Goal: Transaction & Acquisition: Purchase product/service

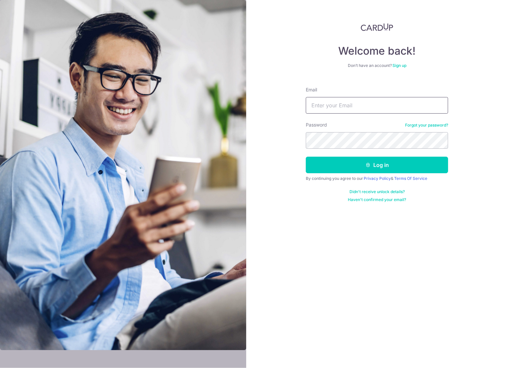
click at [367, 109] on input "Email" at bounding box center [377, 105] width 142 height 17
type input "ngjuahim@gmail.com"
click at [306, 157] on button "Log in" at bounding box center [377, 165] width 142 height 17
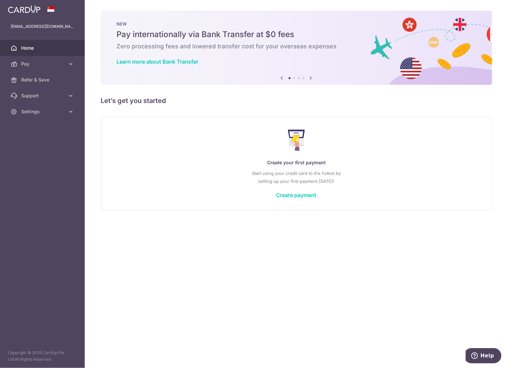
click at [32, 12] on img at bounding box center [24, 9] width 32 height 8
click at [30, 5] on link at bounding box center [24, 9] width 38 height 12
click at [31, 47] on span "Home" at bounding box center [43, 48] width 44 height 7
click at [311, 78] on icon at bounding box center [311, 78] width 8 height 8
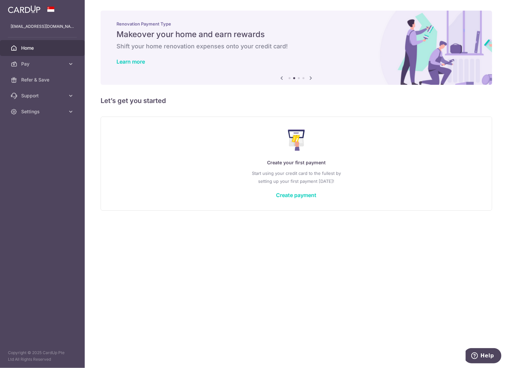
click at [311, 78] on icon at bounding box center [311, 78] width 8 height 8
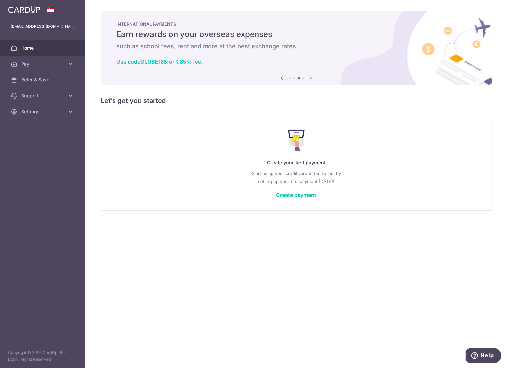
click at [311, 78] on icon at bounding box center [311, 78] width 8 height 8
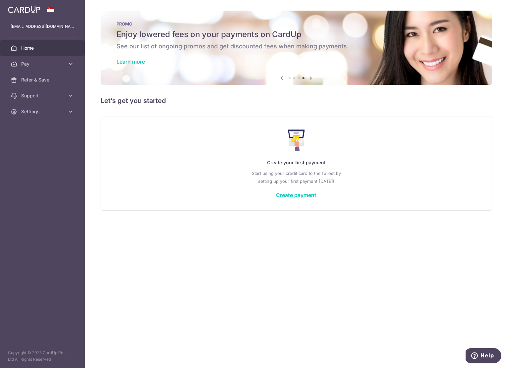
click at [311, 78] on icon at bounding box center [311, 78] width 8 height 8
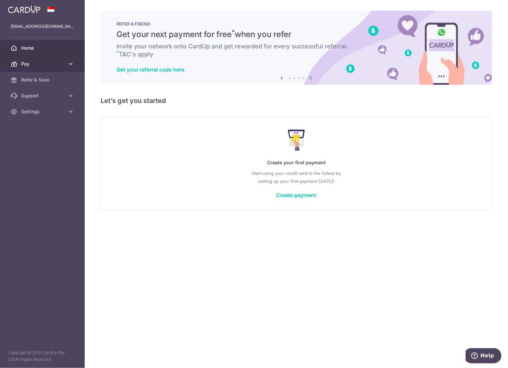
click at [72, 64] on icon at bounding box center [71, 64] width 7 height 7
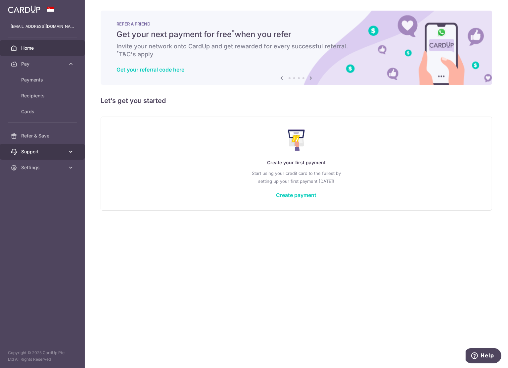
click at [74, 151] on link "Support" at bounding box center [42, 152] width 85 height 16
click at [66, 205] on link "Settings" at bounding box center [42, 208] width 85 height 16
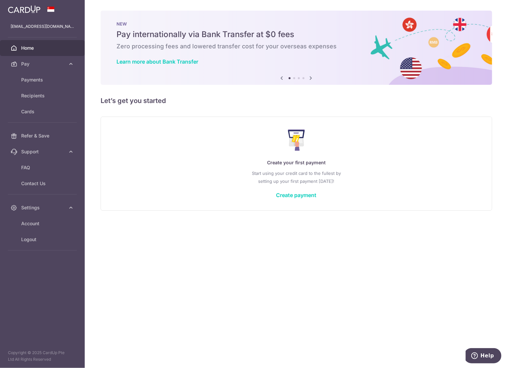
click at [311, 257] on div "× Pause Schedule Pause all future payments in this series Pause just this one p…" at bounding box center [296, 184] width 423 height 368
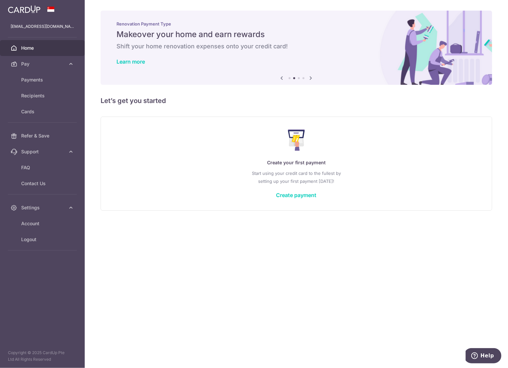
click at [228, 112] on div "× Pause Schedule Pause all future payments in this series Pause just this one p…" at bounding box center [296, 184] width 423 height 368
click at [22, 80] on span "Payments" at bounding box center [43, 79] width 44 height 7
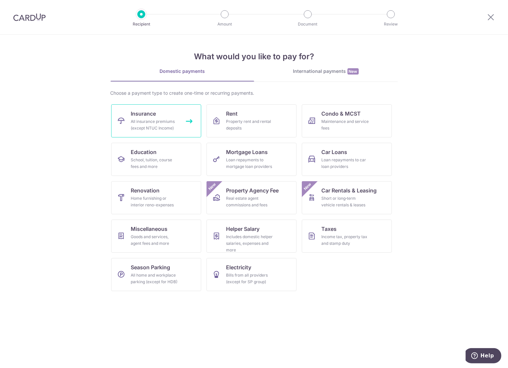
click at [146, 117] on span "Insurance" at bounding box center [143, 114] width 25 height 8
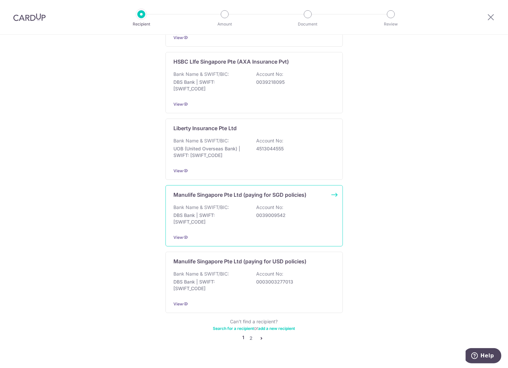
scroll to position [534, 0]
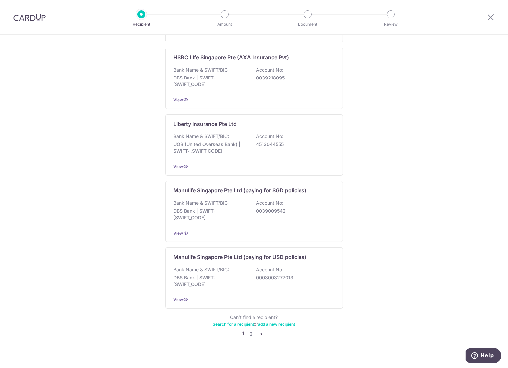
click at [259, 331] on icon "pager" at bounding box center [261, 333] width 5 height 5
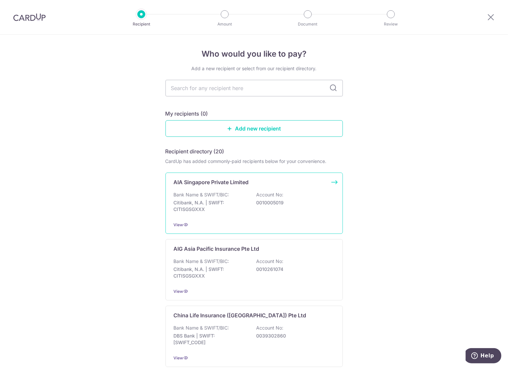
click at [250, 177] on div "AIA Singapore Private Limited Bank Name & SWIFT/BIC: Citibank, N.A. | SWIFT: CI…" at bounding box center [254, 202] width 177 height 61
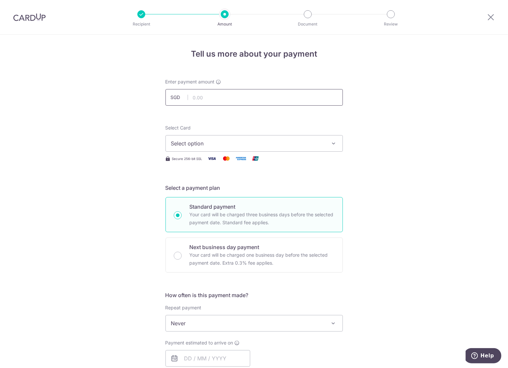
click at [216, 93] on input "text" at bounding box center [254, 97] width 177 height 17
click at [212, 99] on input "text" at bounding box center [254, 97] width 177 height 17
click at [204, 95] on input "text" at bounding box center [254, 97] width 177 height 17
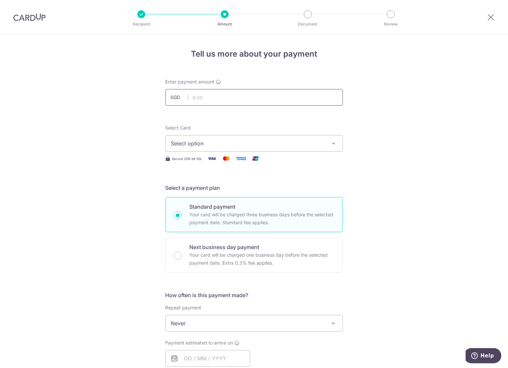
click at [204, 95] on input "text" at bounding box center [254, 97] width 177 height 17
click at [198, 144] on span "Select option" at bounding box center [248, 143] width 154 height 8
click at [399, 125] on div "Tell us more about your payment Enter payment amount SGD Select Card Select opt…" at bounding box center [254, 334] width 508 height 599
click at [219, 92] on input "text" at bounding box center [254, 97] width 177 height 17
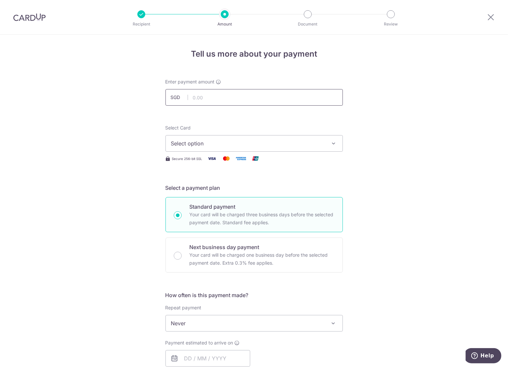
click at [222, 92] on input "text" at bounding box center [254, 97] width 177 height 17
click at [490, 17] on icon at bounding box center [491, 17] width 8 height 8
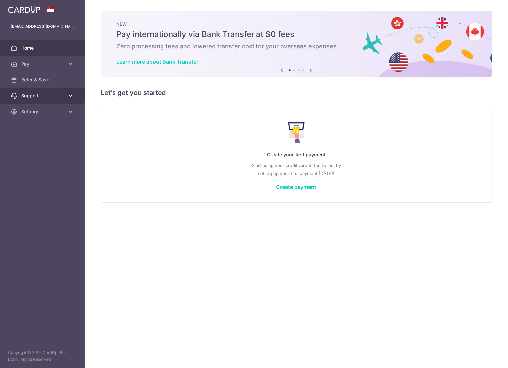
click at [68, 96] on icon at bounding box center [71, 95] width 7 height 7
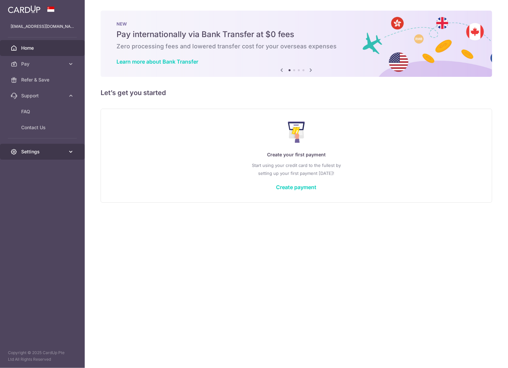
click at [44, 153] on span "Settings" at bounding box center [43, 151] width 44 height 7
click at [36, 166] on span "Account" at bounding box center [43, 167] width 44 height 7
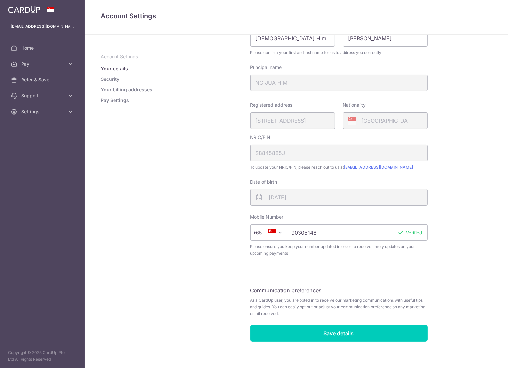
scroll to position [57, 0]
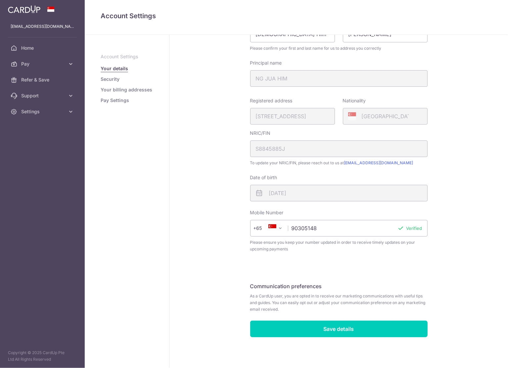
click at [114, 80] on link "Security" at bounding box center [110, 79] width 19 height 7
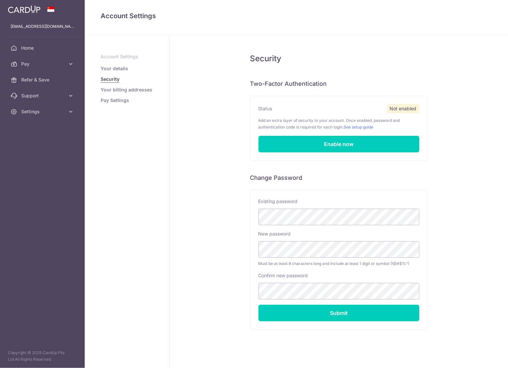
click at [114, 89] on link "Your billing addresses" at bounding box center [127, 89] width 52 height 7
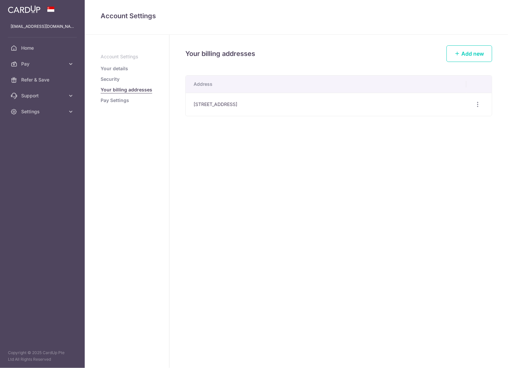
click at [114, 99] on link "Pay Settings" at bounding box center [115, 100] width 28 height 7
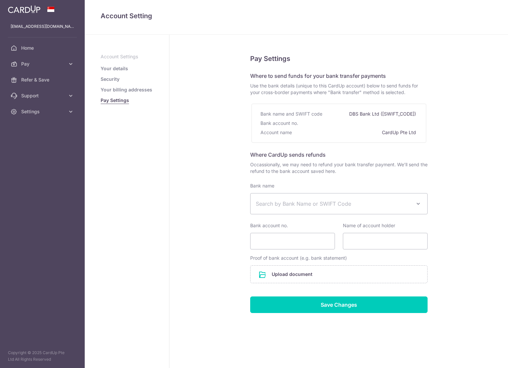
select select
click at [56, 63] on span "Pay" at bounding box center [43, 64] width 44 height 7
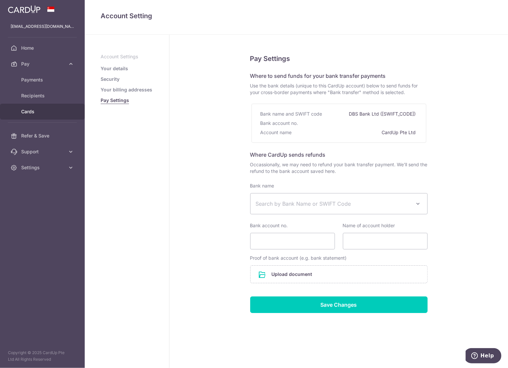
click at [35, 110] on span "Cards" at bounding box center [43, 111] width 44 height 7
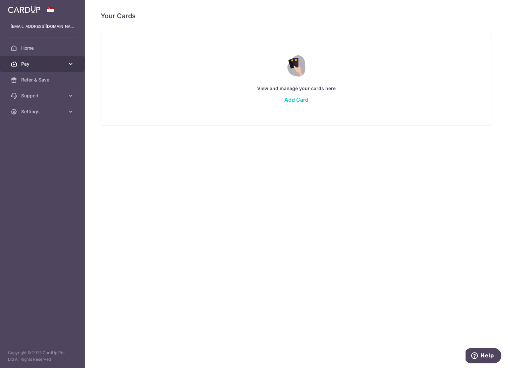
click at [47, 63] on span "Pay" at bounding box center [43, 64] width 44 height 7
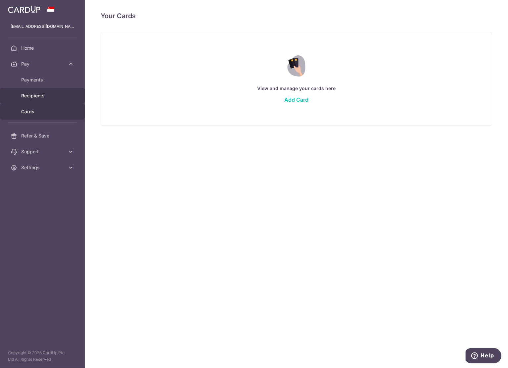
click at [40, 90] on link "Recipients" at bounding box center [42, 96] width 85 height 16
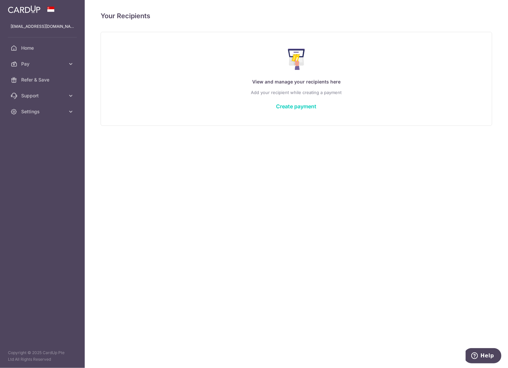
click at [58, 65] on span "Pay" at bounding box center [43, 64] width 44 height 7
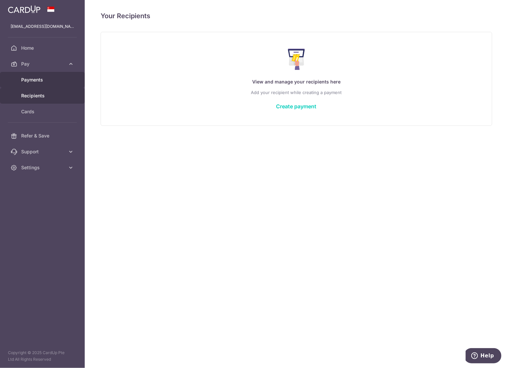
click at [55, 78] on span "Payments" at bounding box center [43, 79] width 44 height 7
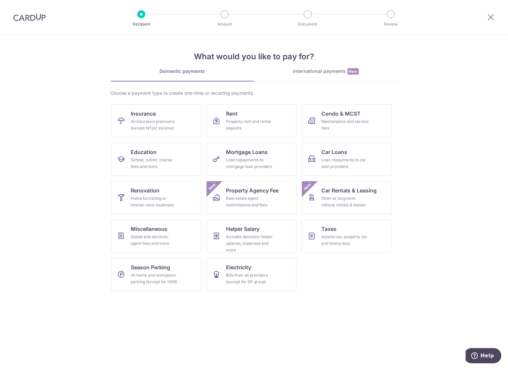
click at [316, 73] on div "International payments New" at bounding box center [326, 71] width 144 height 7
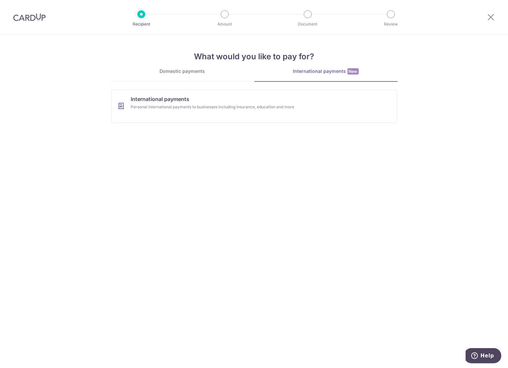
click at [171, 73] on div "Domestic payments" at bounding box center [183, 71] width 144 height 7
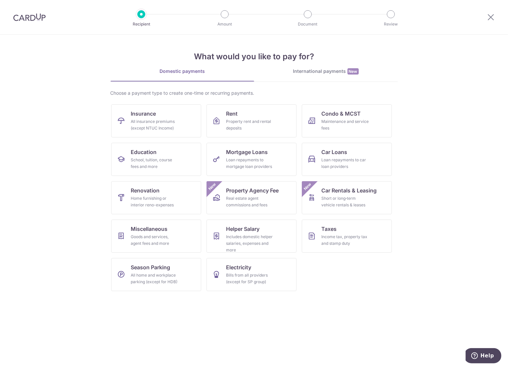
click at [45, 19] on img at bounding box center [29, 17] width 32 height 8
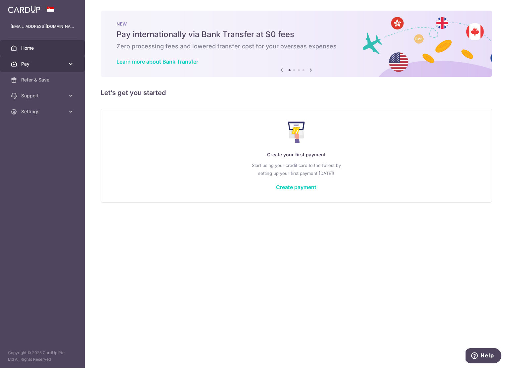
click at [52, 65] on span "Pay" at bounding box center [43, 64] width 44 height 7
click at [61, 63] on span "Pay" at bounding box center [43, 64] width 44 height 7
click at [61, 51] on link "Home" at bounding box center [42, 48] width 85 height 16
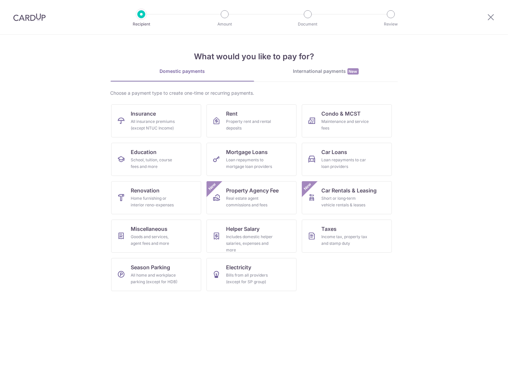
click at [161, 122] on div "All insurance premiums (except NTUC Income)" at bounding box center [155, 124] width 48 height 13
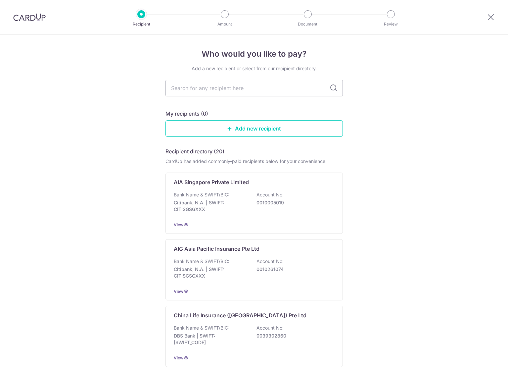
click at [213, 87] on input "text" at bounding box center [254, 88] width 177 height 17
click at [246, 206] on p "Citibank, N.A. | SWIFT: CITISGSGXXX" at bounding box center [211, 205] width 74 height 13
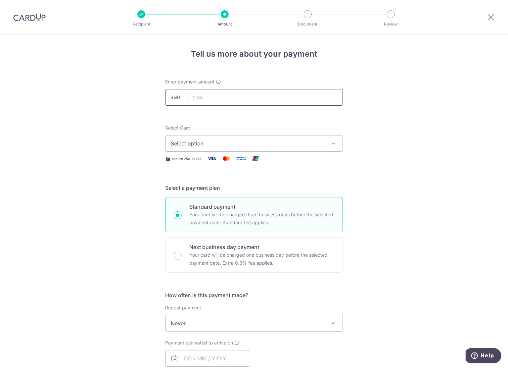
click at [282, 99] on input "text" at bounding box center [254, 97] width 177 height 17
type input "1,427.90"
click at [266, 144] on span "Select option" at bounding box center [248, 143] width 154 height 8
click at [217, 164] on span "Add credit card" at bounding box center [260, 162] width 154 height 7
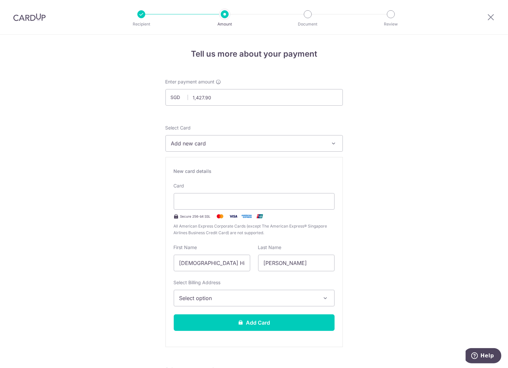
click at [200, 147] on span "Add new card" at bounding box center [248, 143] width 154 height 8
drag, startPoint x: 230, startPoint y: 266, endPoint x: 19, endPoint y: 251, distance: 212.4
type input "[PERSON_NAME]"
type input "NG"
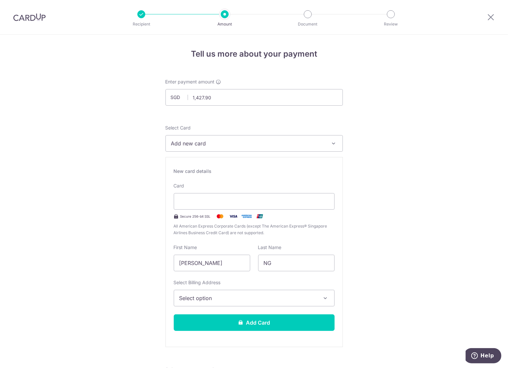
click at [215, 299] on span "Select option" at bounding box center [248, 298] width 138 height 8
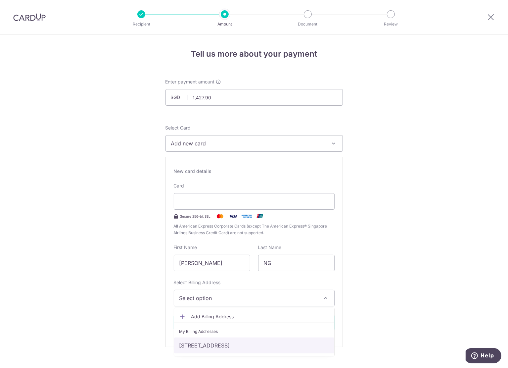
click at [210, 344] on link "[STREET_ADDRESS]" at bounding box center [254, 345] width 160 height 16
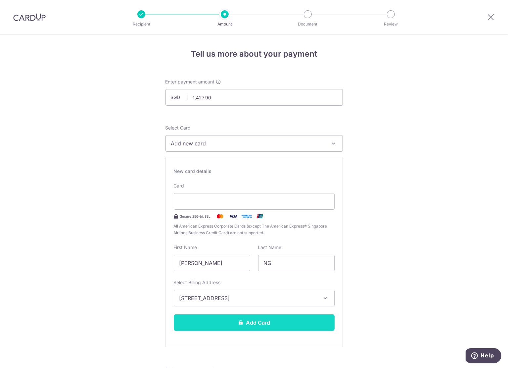
click at [290, 326] on button "Add Card" at bounding box center [254, 322] width 161 height 17
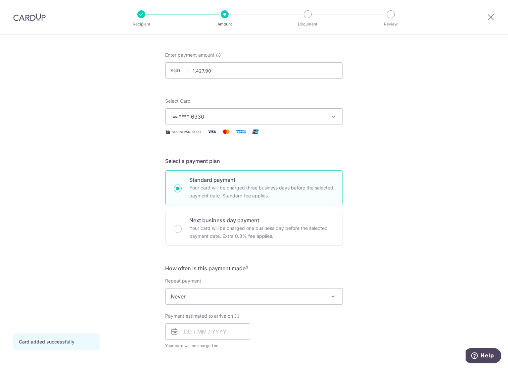
scroll to position [66, 0]
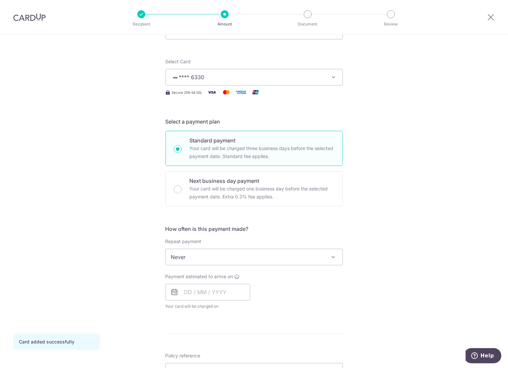
click at [249, 257] on span "Never" at bounding box center [254, 257] width 177 height 16
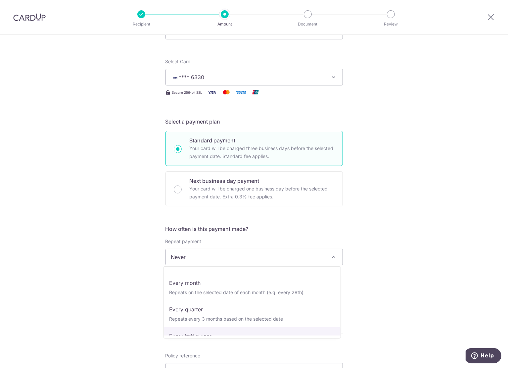
scroll to position [0, 0]
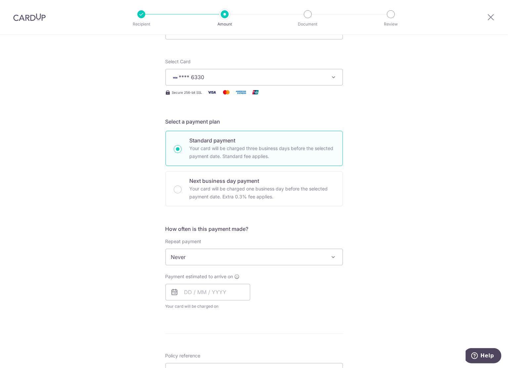
click at [367, 266] on div "Tell us more about your payment Enter payment amount SGD 1,427.90 1427.90 Card …" at bounding box center [254, 268] width 508 height 599
click at [190, 292] on input "text" at bounding box center [208, 292] width 85 height 17
click at [299, 284] on div "Payment estimated to arrive on Prev Next Sep Oct Nov Dec 2025 2026 2027 2028 20…" at bounding box center [254, 291] width 185 height 36
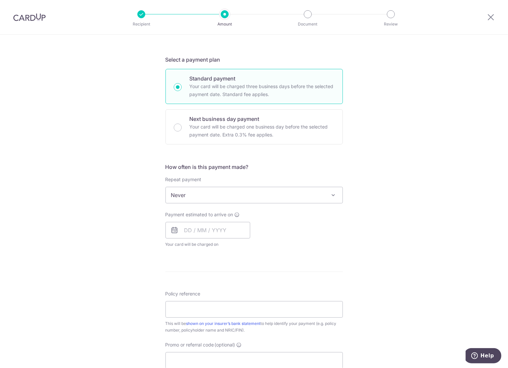
scroll to position [132, 0]
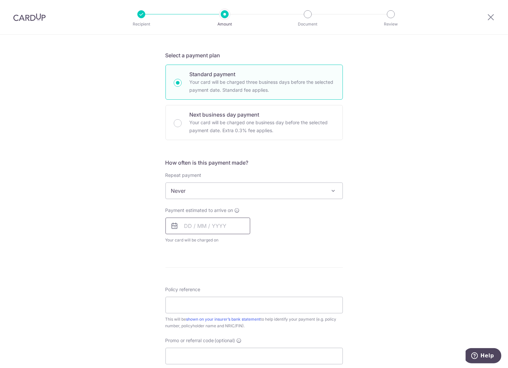
click at [180, 225] on input "text" at bounding box center [208, 226] width 85 height 17
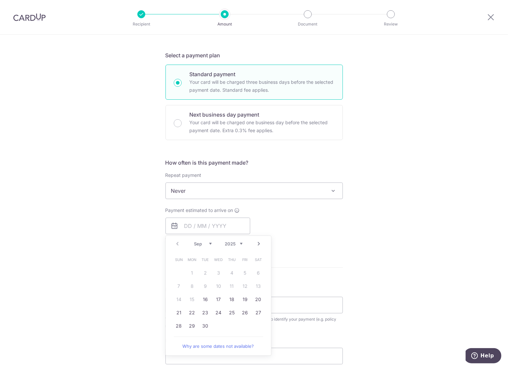
click at [338, 264] on form "Enter payment amount SGD 1,427.90 1427.90 Card added successfully Select Card *…" at bounding box center [254, 208] width 177 height 524
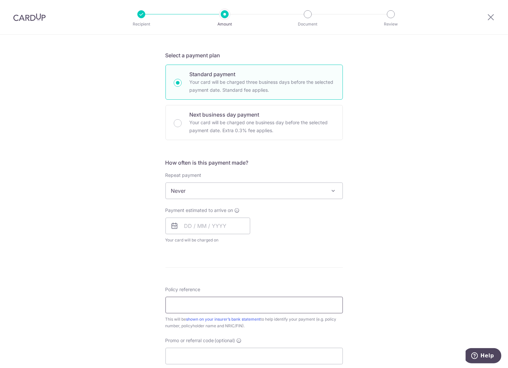
click at [220, 300] on input "Policy reference" at bounding box center [254, 305] width 177 height 17
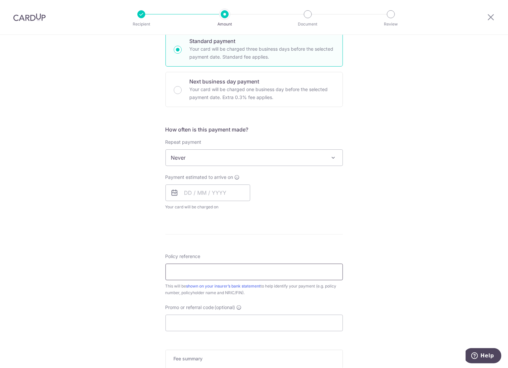
click at [218, 270] on input "Policy reference" at bounding box center [254, 272] width 177 height 17
click at [195, 270] on input "Policy reference" at bounding box center [254, 272] width 177 height 17
click at [192, 268] on input "Policy reference" at bounding box center [254, 272] width 177 height 17
paste input "H233702191"
click at [171, 271] on input "H233702191" at bounding box center [254, 272] width 177 height 17
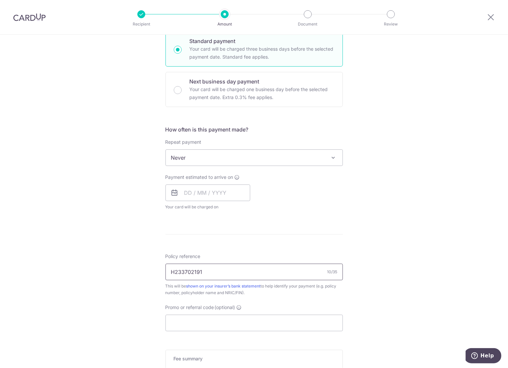
click at [256, 265] on input "H233702191" at bounding box center [254, 272] width 177 height 17
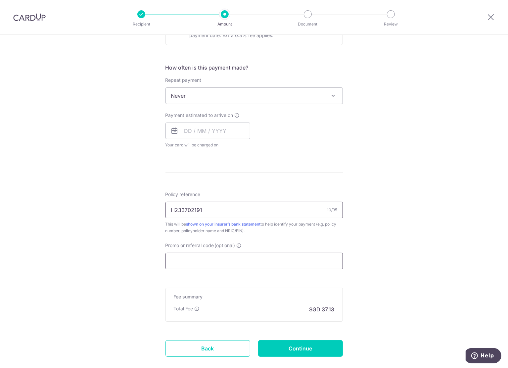
scroll to position [232, 0]
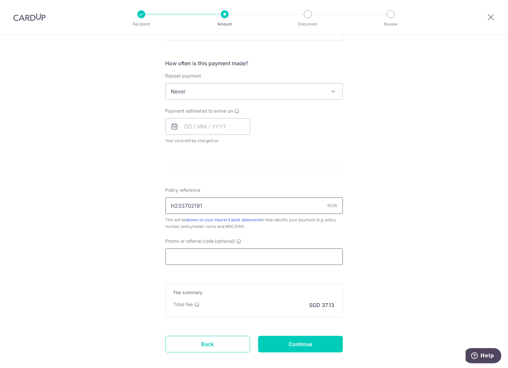
type input "H233702191"
click at [232, 253] on input "Promo or referral code (optional)" at bounding box center [254, 256] width 177 height 17
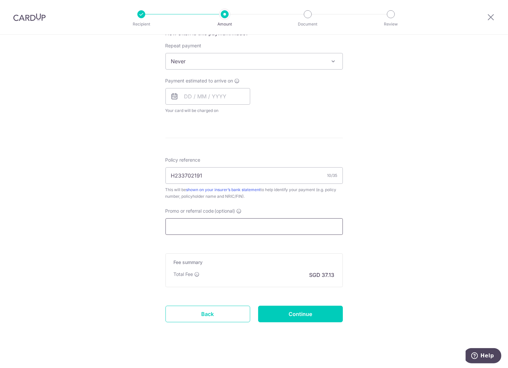
scroll to position [265, 0]
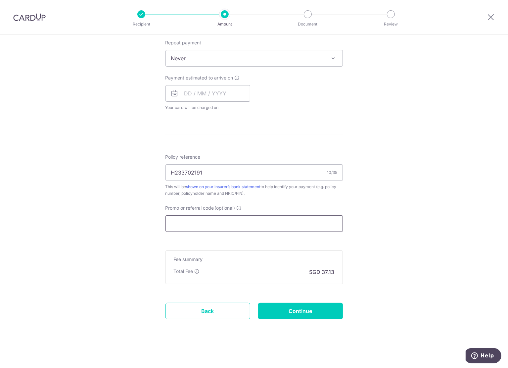
click at [234, 224] on input "Promo or referral code (optional)" at bounding box center [254, 223] width 177 height 17
click at [300, 308] on input "Continue" at bounding box center [300, 311] width 85 height 17
type input "Create Schedule"
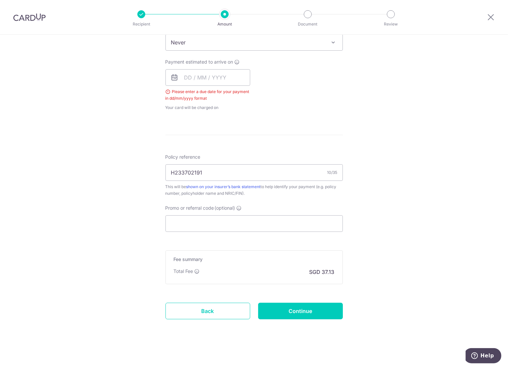
click at [176, 76] on icon at bounding box center [175, 78] width 8 height 8
click at [181, 76] on input "text" at bounding box center [208, 77] width 85 height 17
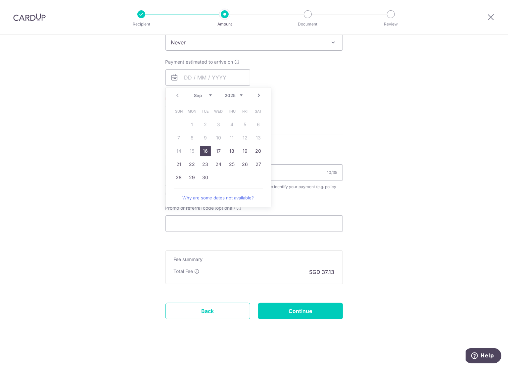
click at [285, 69] on div "Payment estimated to arrive on Prev Next Sep Oct Nov Dec 2025 2026 2027 2028 20…" at bounding box center [254, 85] width 185 height 52
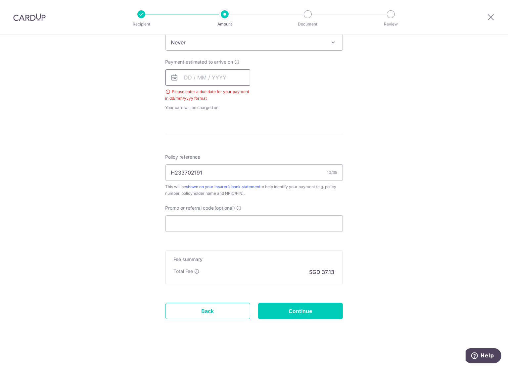
click at [185, 78] on input "text" at bounding box center [208, 77] width 85 height 17
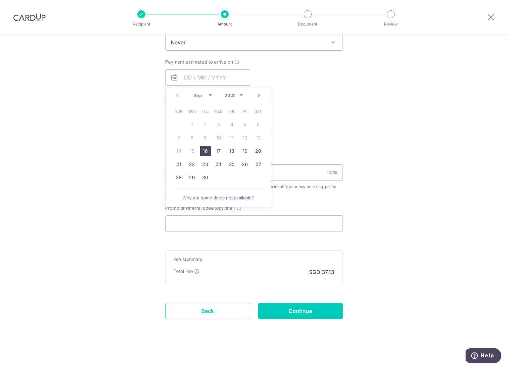
click at [202, 149] on link "16" at bounding box center [205, 151] width 11 height 11
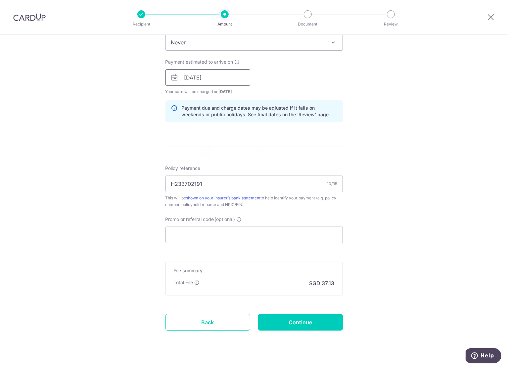
click at [191, 76] on input "16/09/2025" at bounding box center [208, 77] width 85 height 17
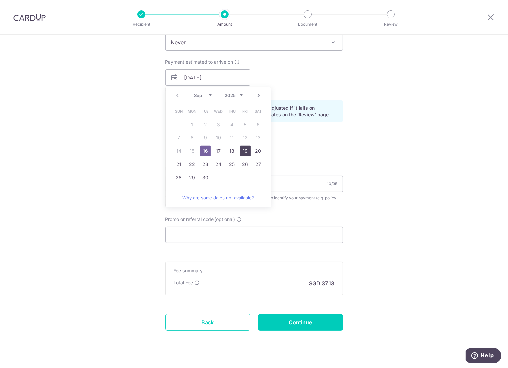
click at [240, 152] on link "19" at bounding box center [245, 151] width 11 height 11
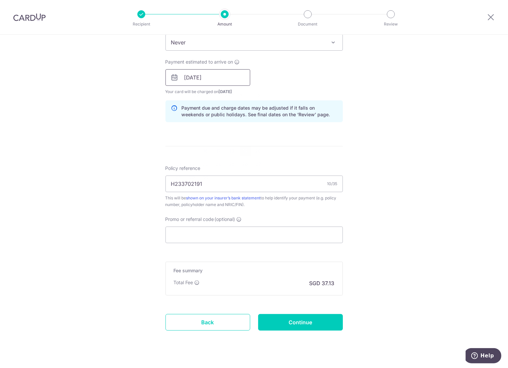
click at [186, 75] on input "19/09/2025" at bounding box center [208, 77] width 85 height 17
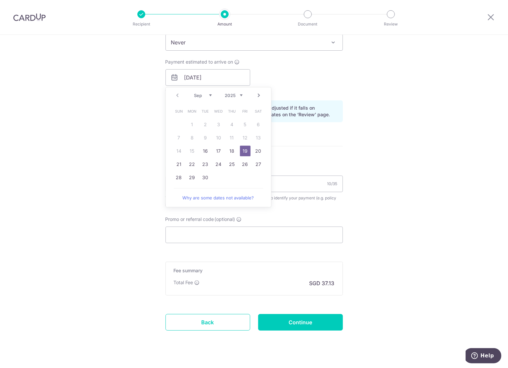
click at [305, 78] on div "Payment estimated to arrive on 19/09/2025 Prev Next Sep Oct Nov Dec 2025 2026 2…" at bounding box center [254, 77] width 185 height 36
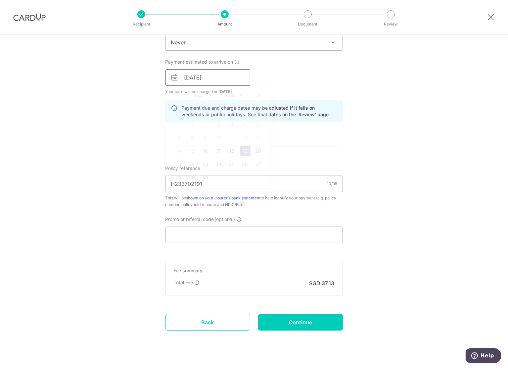
click at [187, 76] on input "19/09/2025" at bounding box center [208, 77] width 85 height 17
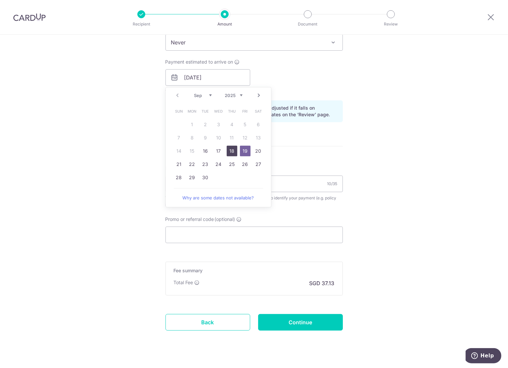
click at [233, 149] on link "18" at bounding box center [232, 151] width 11 height 11
type input "18/09/2025"
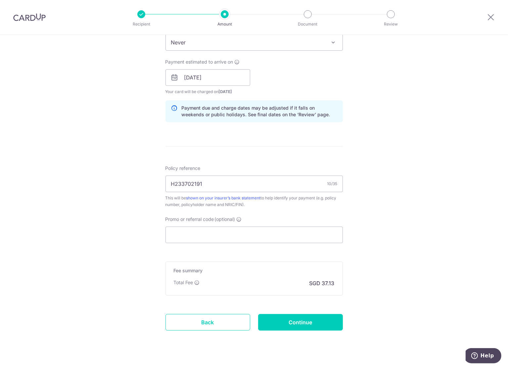
scroll to position [292, 0]
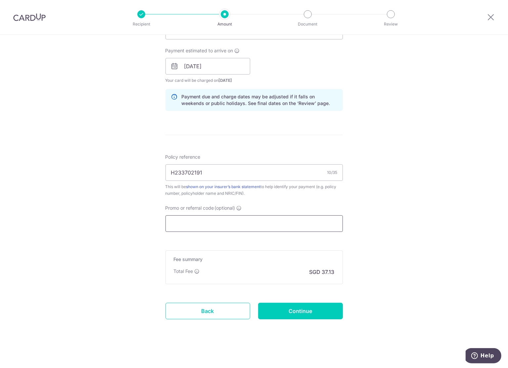
click at [232, 217] on input "Promo or referral code (optional)" at bounding box center [254, 223] width 177 height 17
click at [256, 238] on form "Enter payment amount SGD 1,427.90 1427.90 Select Card **** 6330 Add credit card…" at bounding box center [254, 61] width 177 height 551
click at [236, 220] on input "Promo or referral code (optional)" at bounding box center [254, 223] width 177 height 17
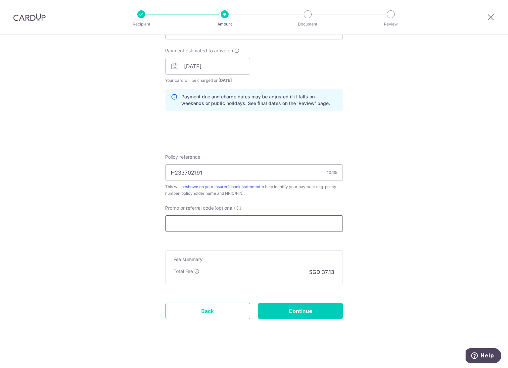
click at [236, 220] on input "Promo or referral code (optional)" at bounding box center [254, 223] width 177 height 17
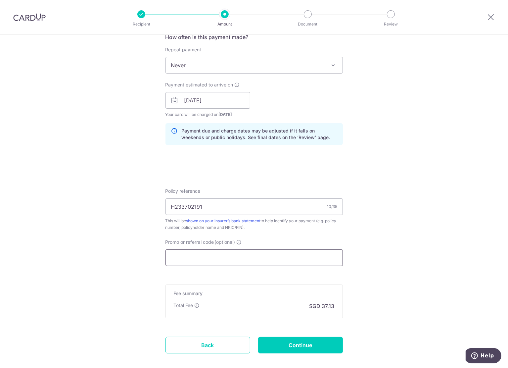
scroll to position [265, 0]
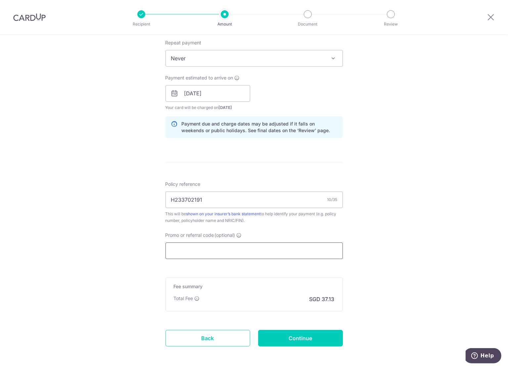
click at [210, 242] on input "Promo or referral code (optional)" at bounding box center [254, 250] width 177 height 17
paste input "KOKKHIMT320"
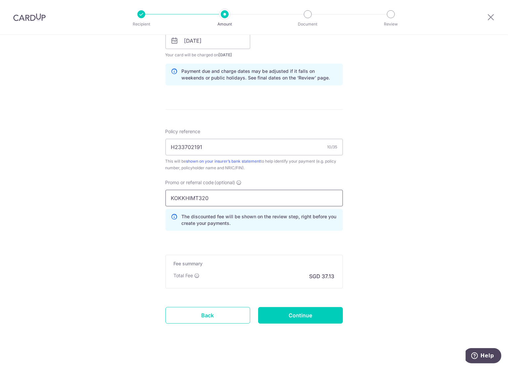
scroll to position [322, 0]
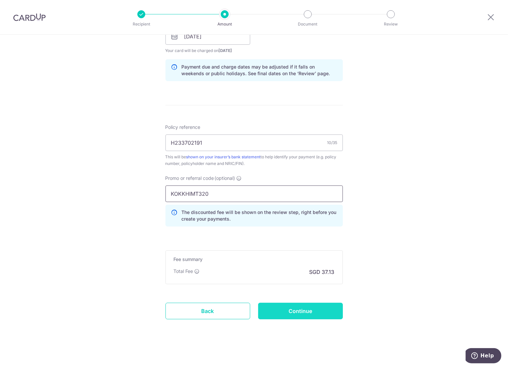
type input "KOKKHIMT320"
click at [290, 311] on input "Continue" at bounding box center [300, 311] width 85 height 17
type input "Create Schedule"
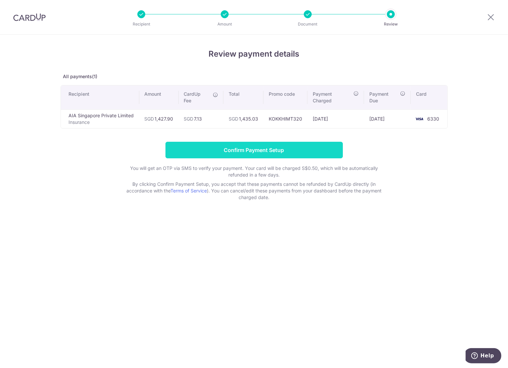
click at [249, 148] on input "Confirm Payment Setup" at bounding box center [254, 150] width 177 height 17
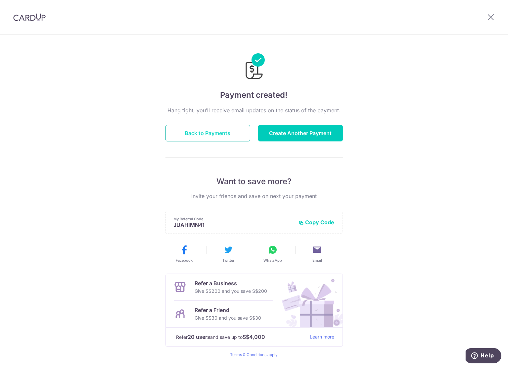
click at [201, 128] on button "Back to Payments" at bounding box center [208, 133] width 85 height 17
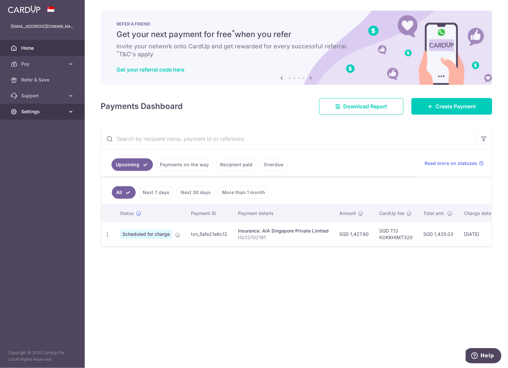
click at [62, 111] on span "Settings" at bounding box center [43, 111] width 44 height 7
click at [32, 144] on span "Logout" at bounding box center [43, 143] width 44 height 7
